Goal: Check status

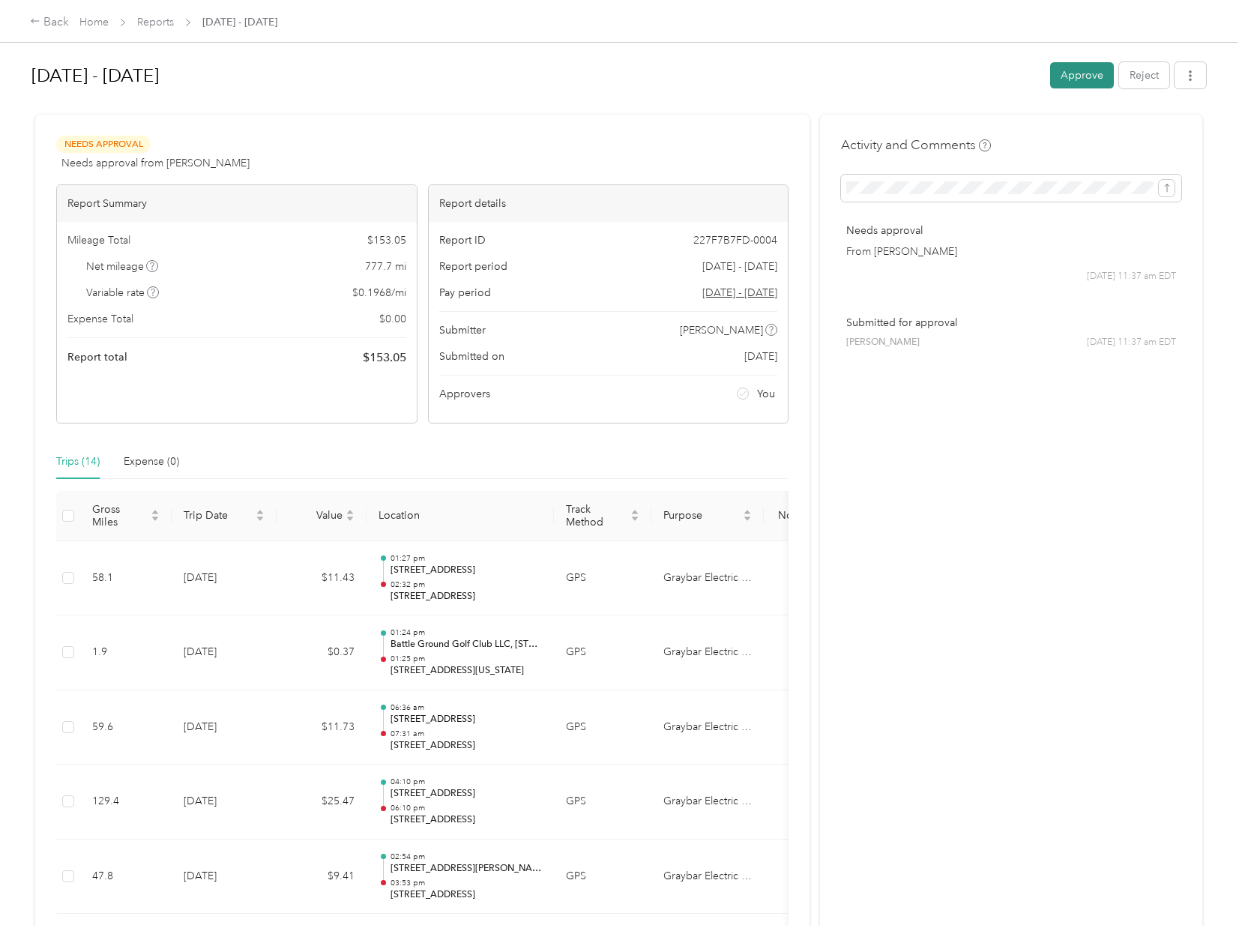
click at [1079, 84] on button "Approve" at bounding box center [1081, 76] width 63 height 26
